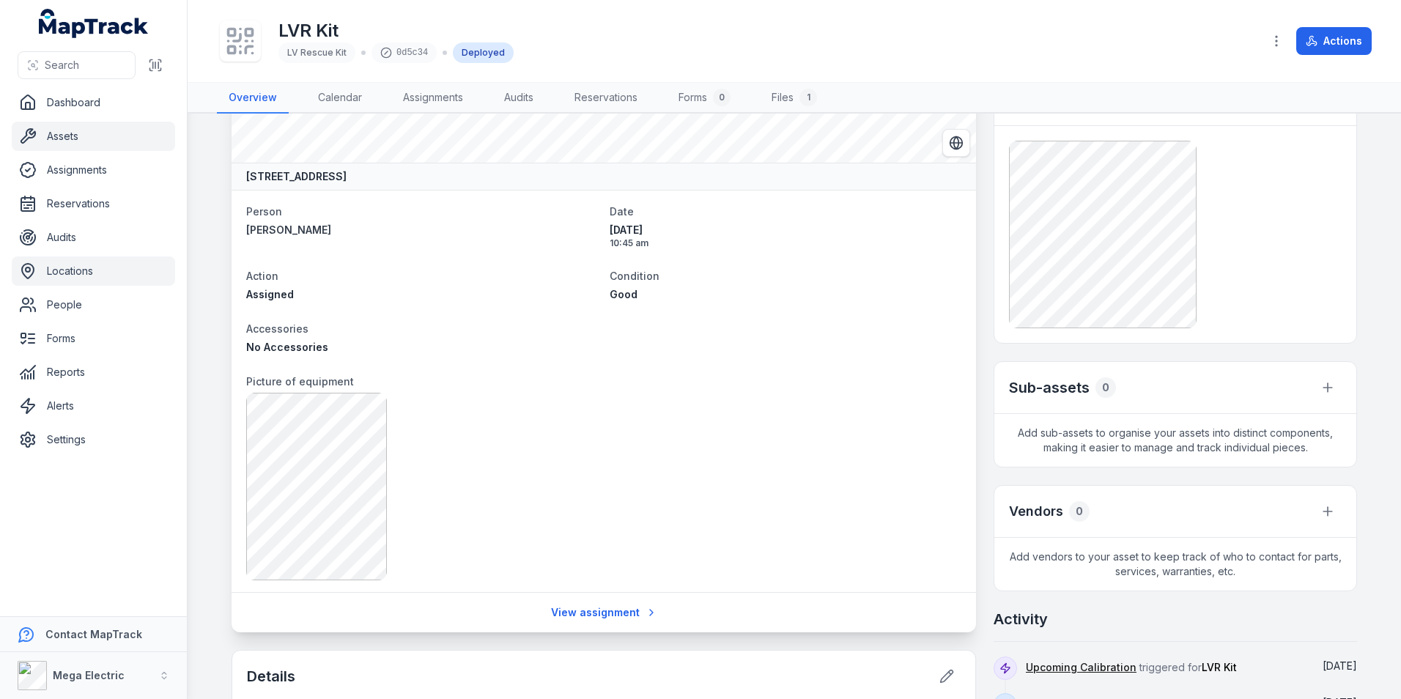
scroll to position [147, 0]
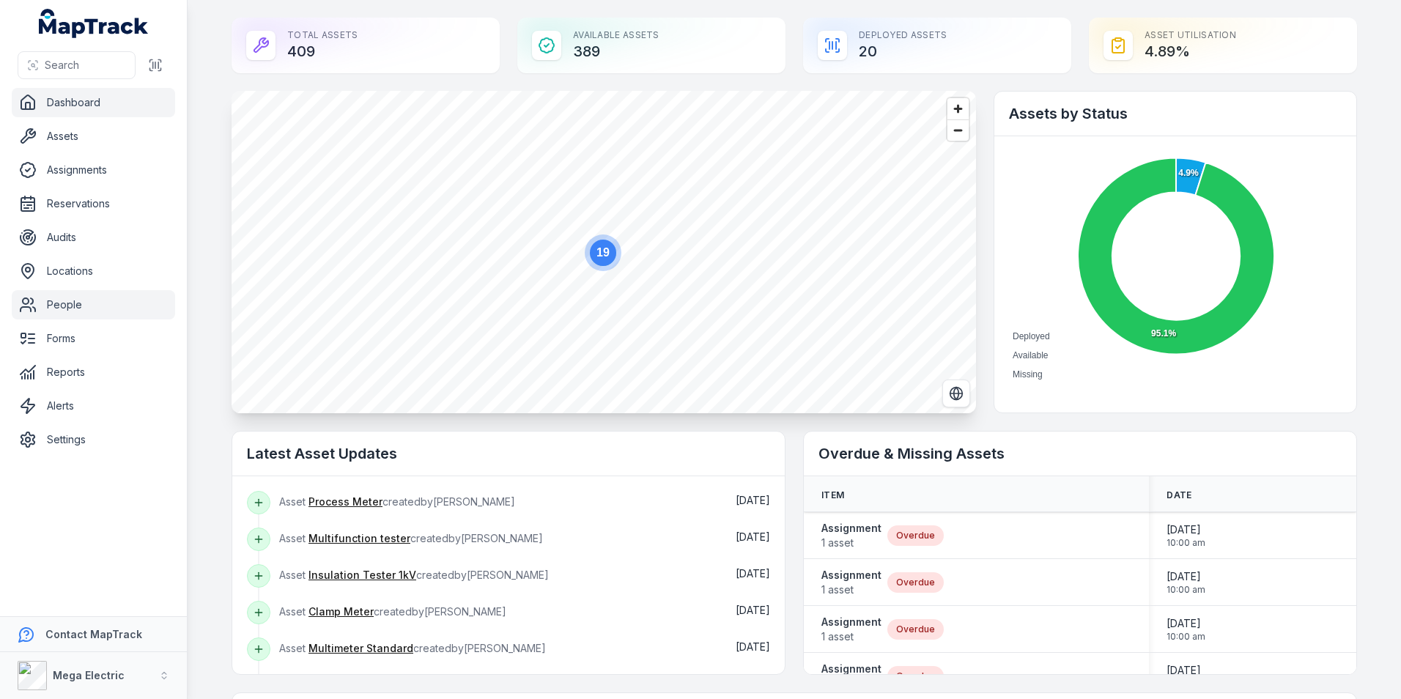
click at [50, 305] on link "People" at bounding box center [93, 304] width 163 height 29
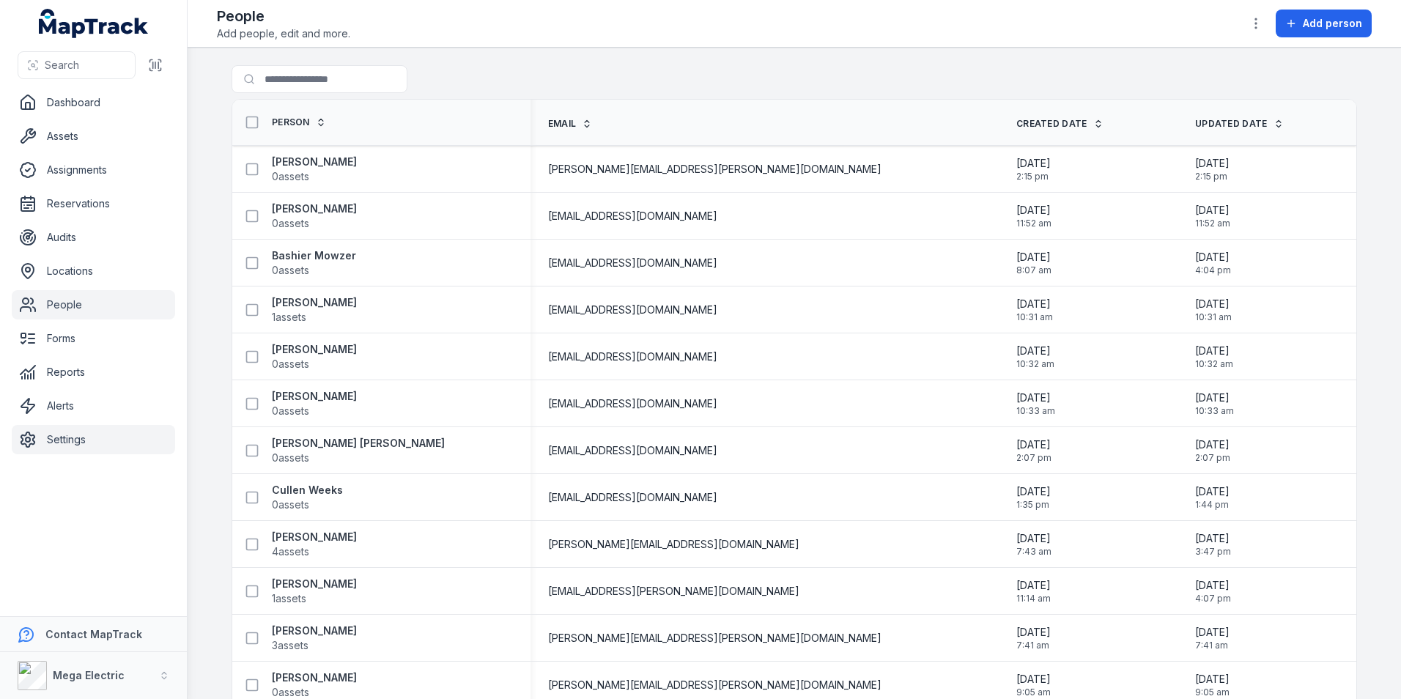
click at [85, 437] on link "Settings" at bounding box center [93, 439] width 163 height 29
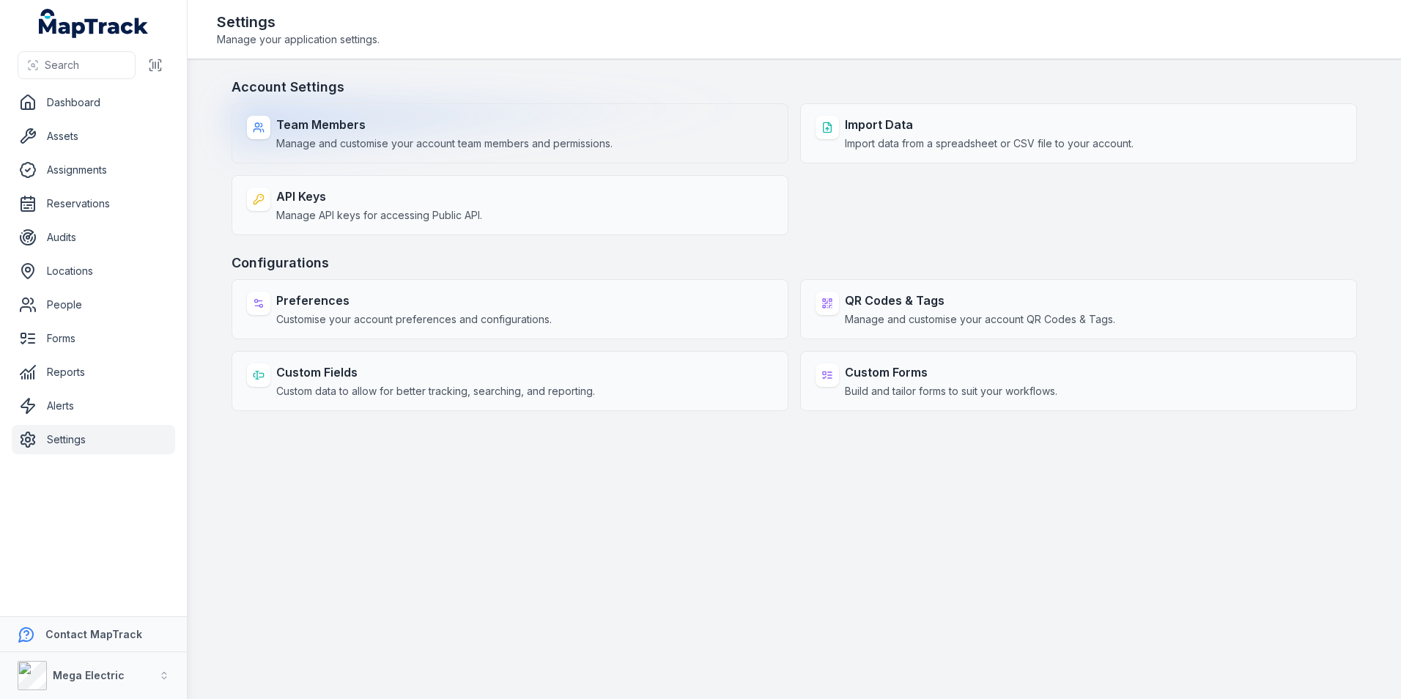
click at [486, 141] on span "Manage and customise your account team members and permissions." at bounding box center [444, 143] width 336 height 15
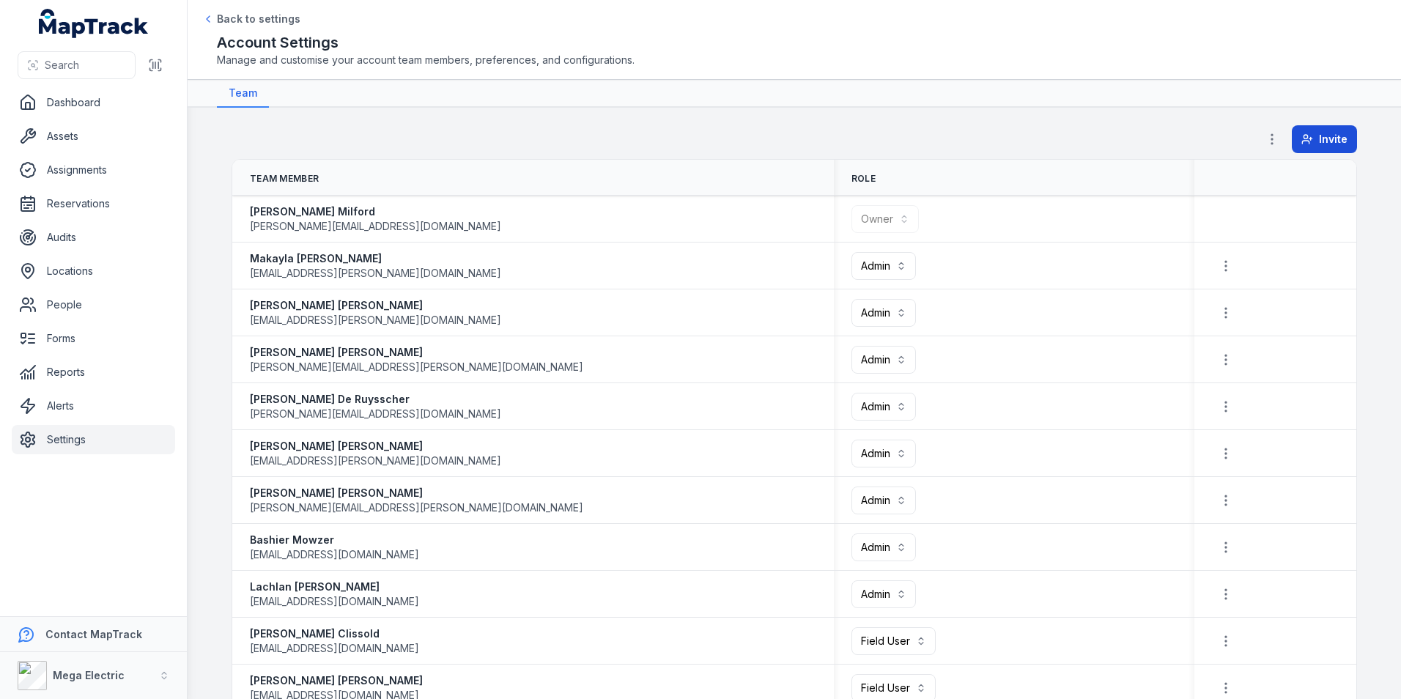
click at [1325, 142] on span "Invite" at bounding box center [1333, 139] width 29 height 15
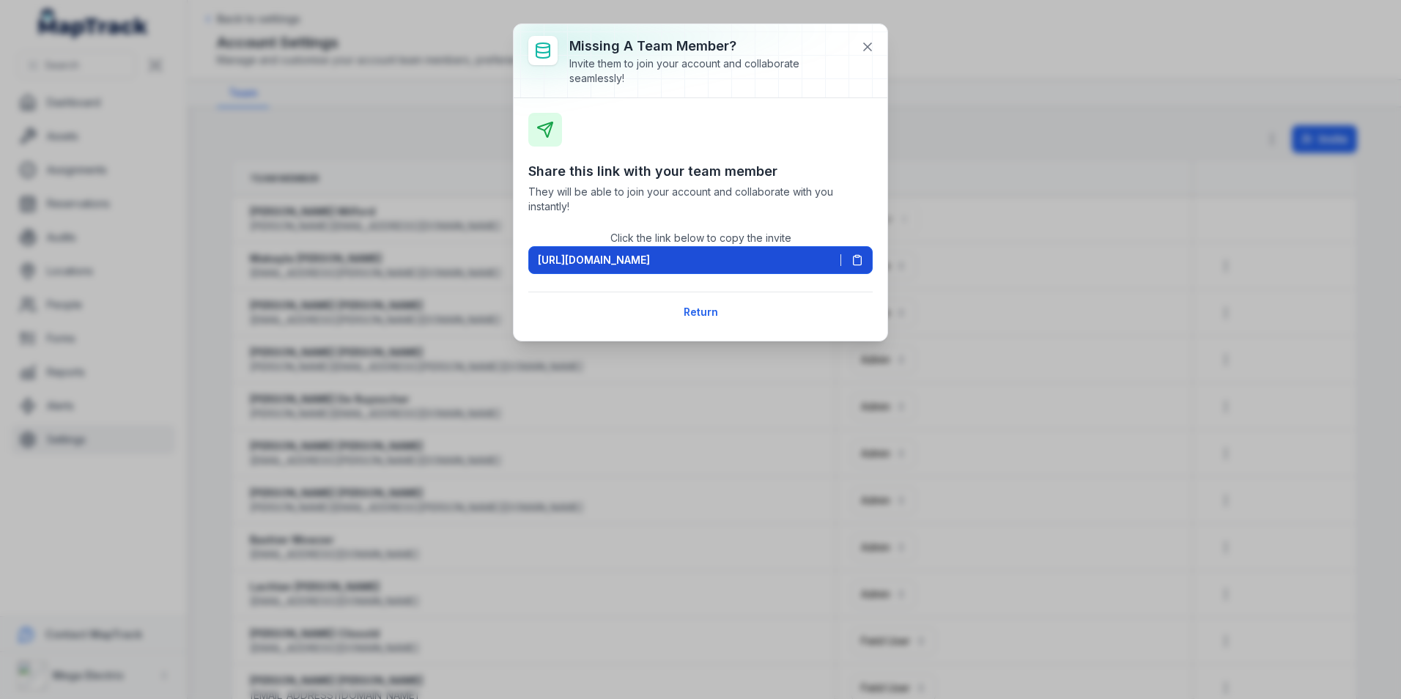
click at [861, 263] on icon at bounding box center [858, 260] width 8 height 9
click at [866, 50] on icon at bounding box center [867, 47] width 15 height 15
